Goal: Find contact information: Find contact information

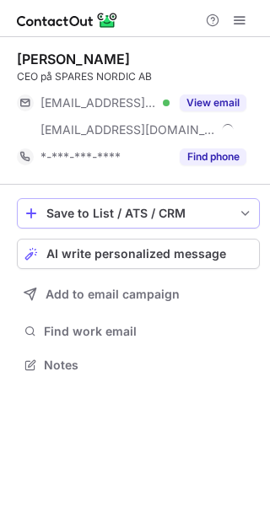
scroll to position [353, 270]
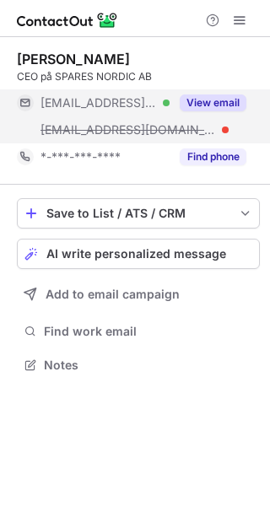
click at [204, 99] on button "View email" at bounding box center [213, 102] width 67 height 17
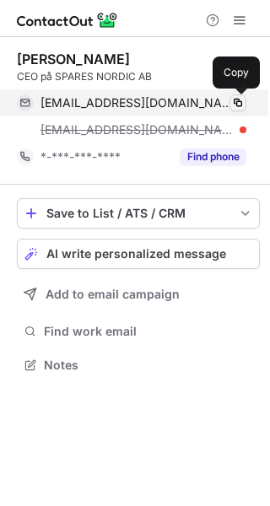
click at [241, 101] on span at bounding box center [237, 102] width 13 height 13
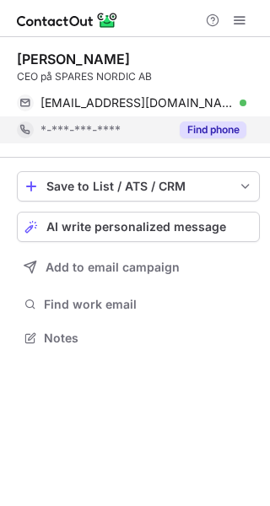
scroll to position [326, 270]
click at [211, 129] on button "Find phone" at bounding box center [213, 129] width 67 height 17
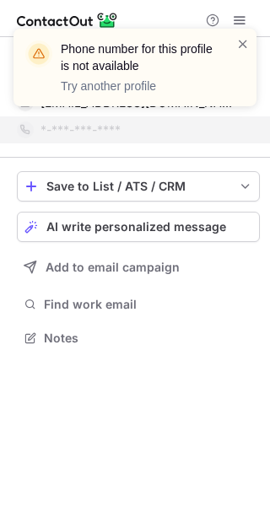
click at [235, 44] on div "Phone number for this profile is not available Try another profile" at bounding box center [128, 67] width 216 height 64
